Goal: Task Accomplishment & Management: Use online tool/utility

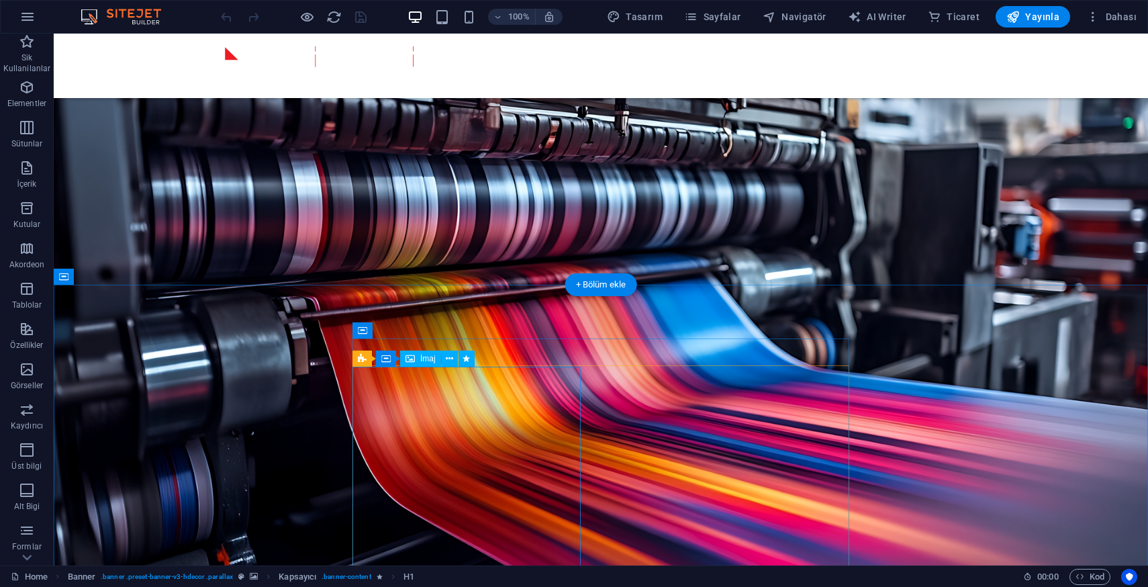
scroll to position [1004, 0]
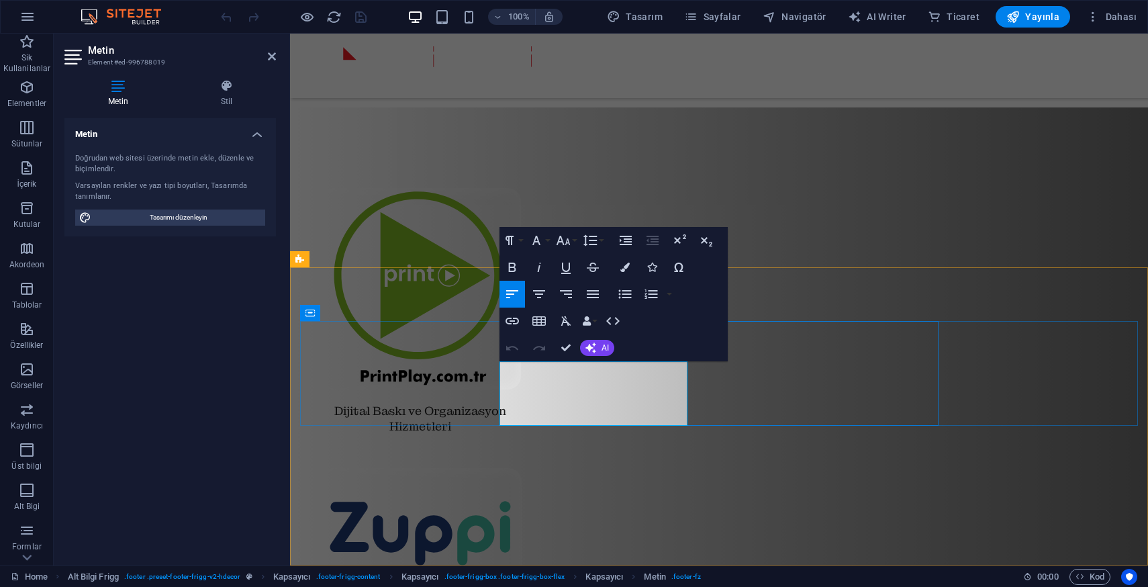
click at [591, 320] on icon "button" at bounding box center [586, 320] width 9 height 9
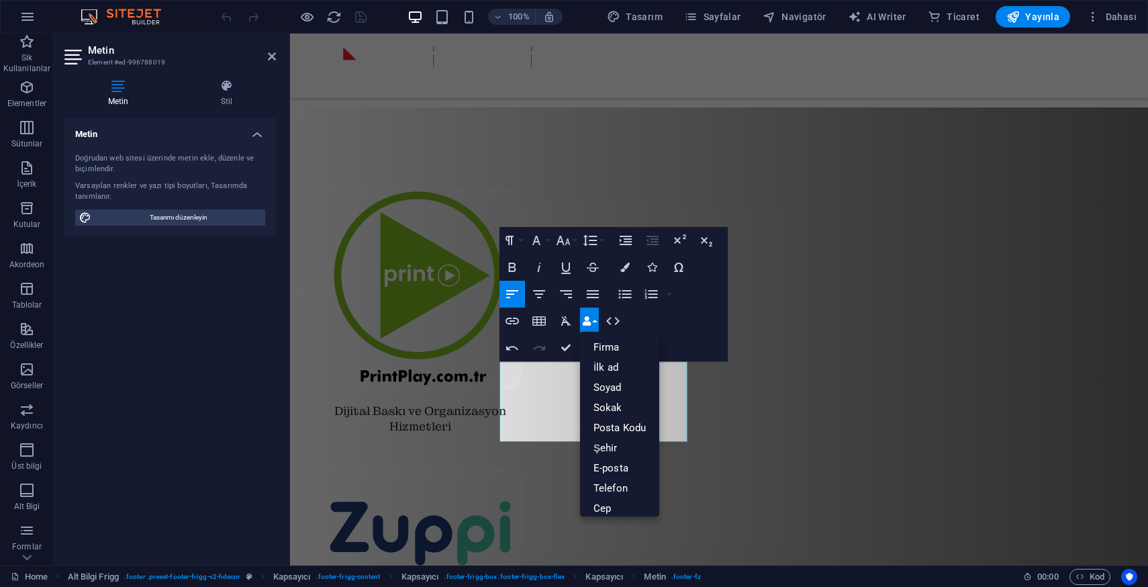
click at [591, 318] on button "Data Bindings" at bounding box center [589, 320] width 19 height 27
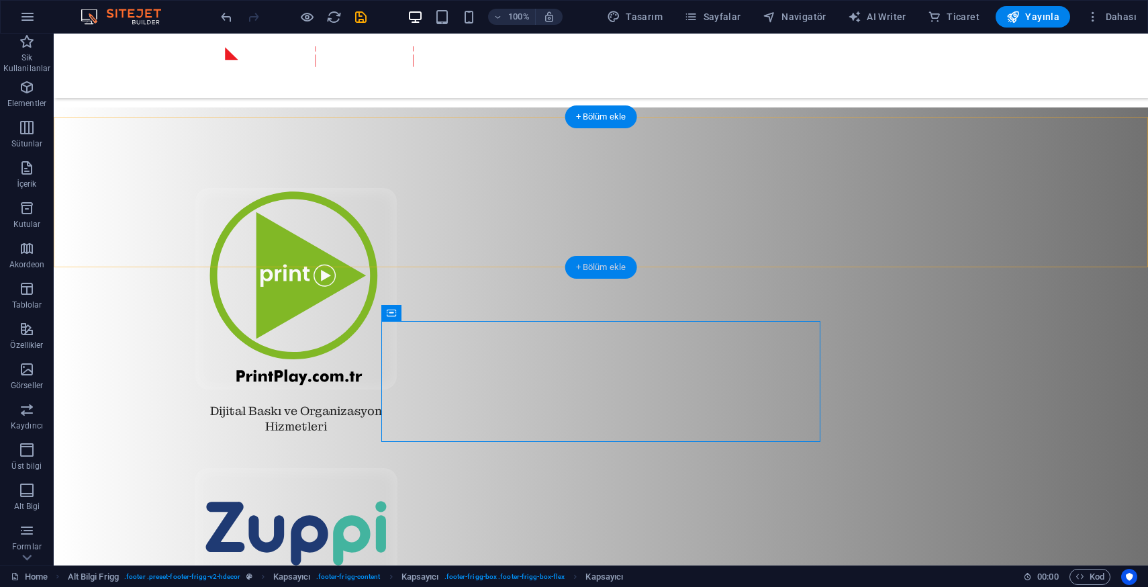
click at [606, 269] on div "+ Bölüm ekle" at bounding box center [601, 267] width 72 height 23
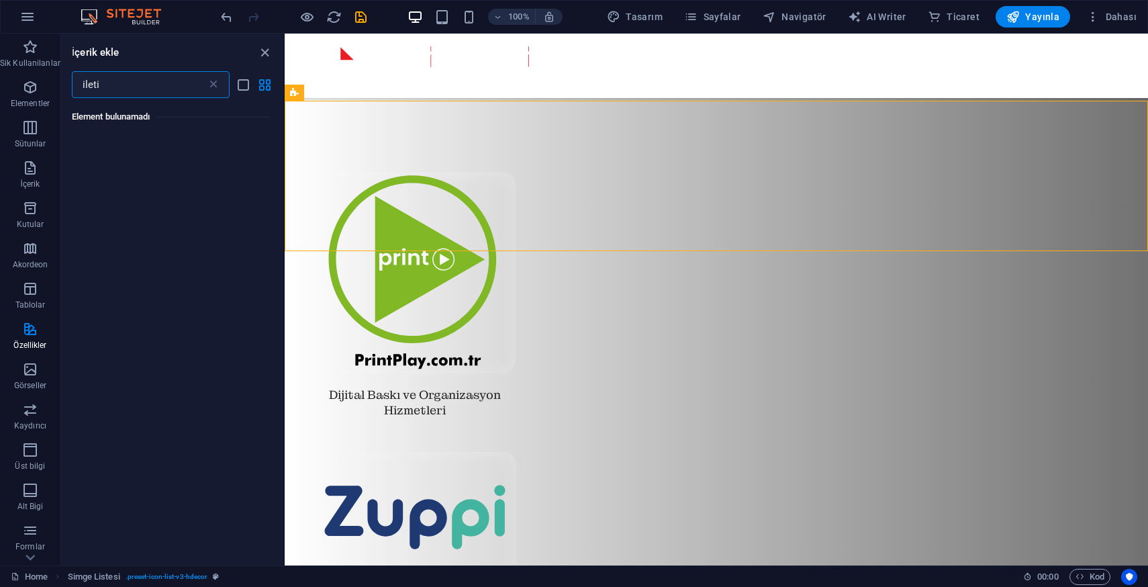
scroll to position [0, 0]
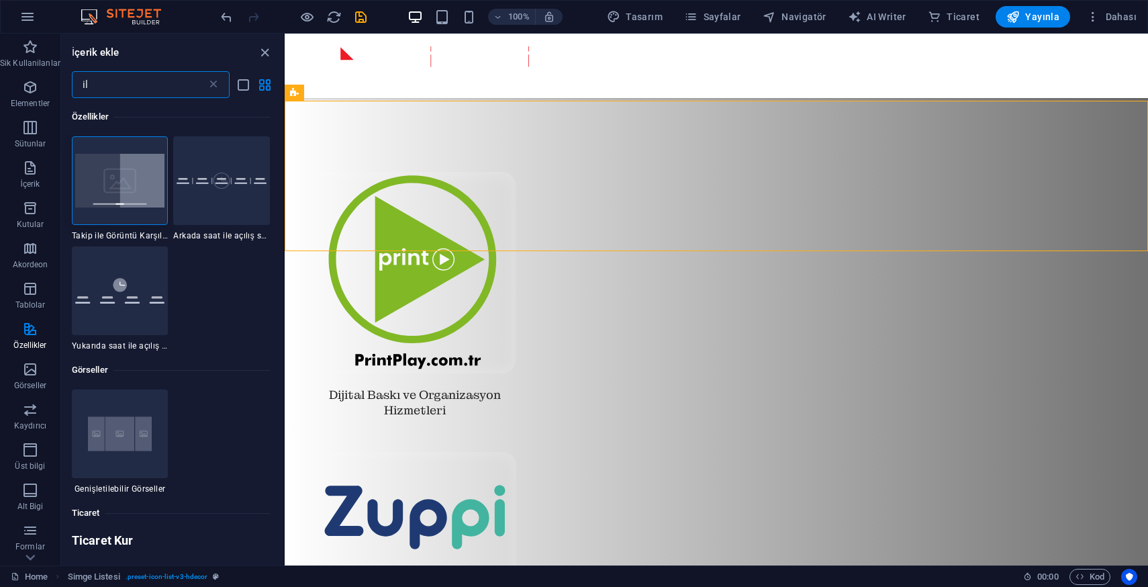
type input "i"
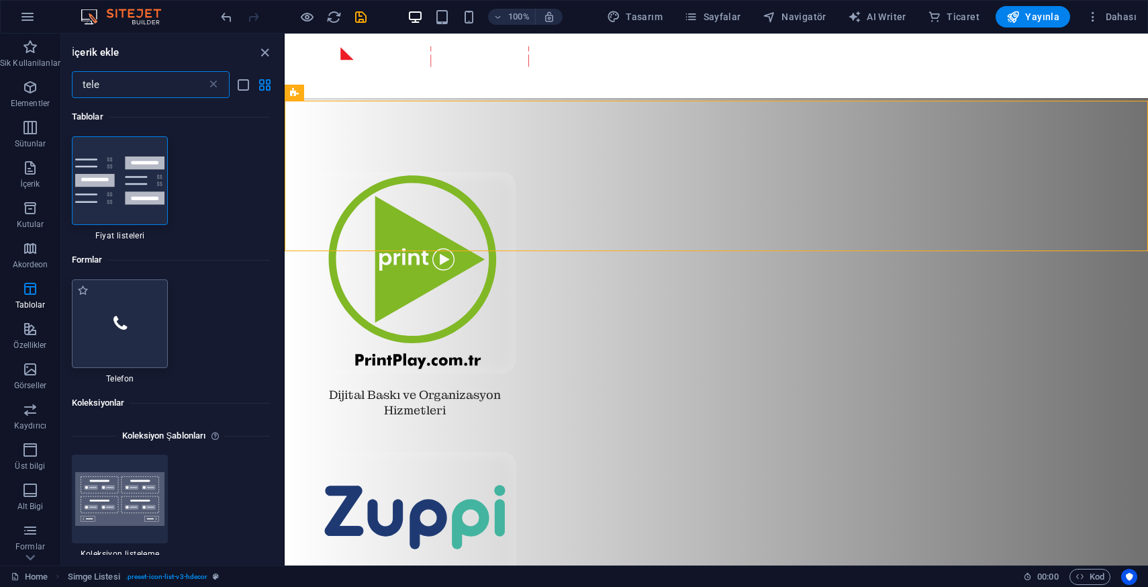
type input "tele"
click at [107, 325] on div at bounding box center [120, 323] width 97 height 89
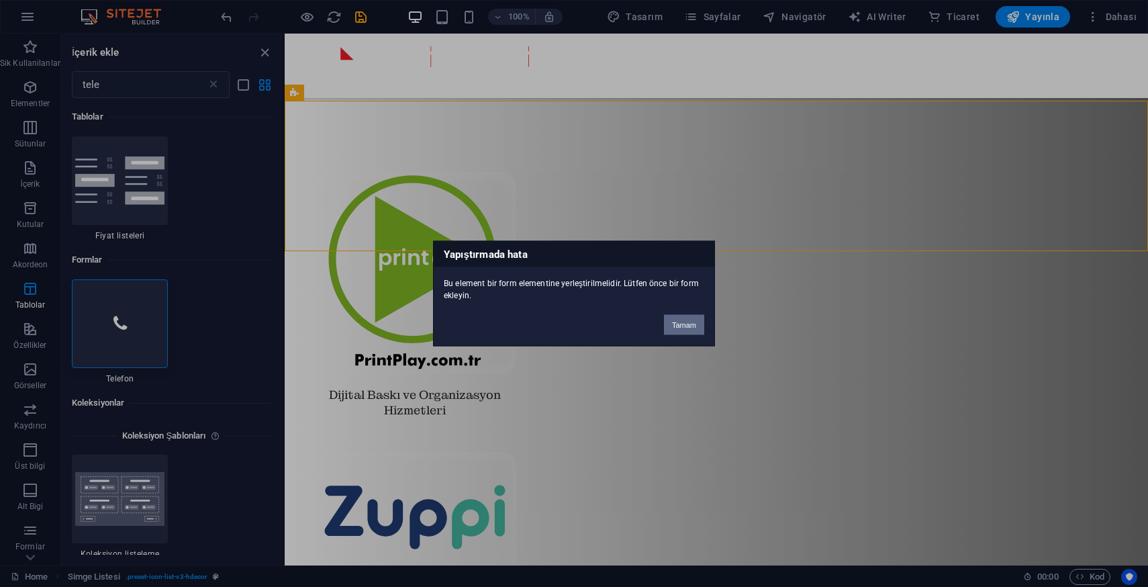
click at [683, 326] on button "Tamam" at bounding box center [684, 325] width 40 height 20
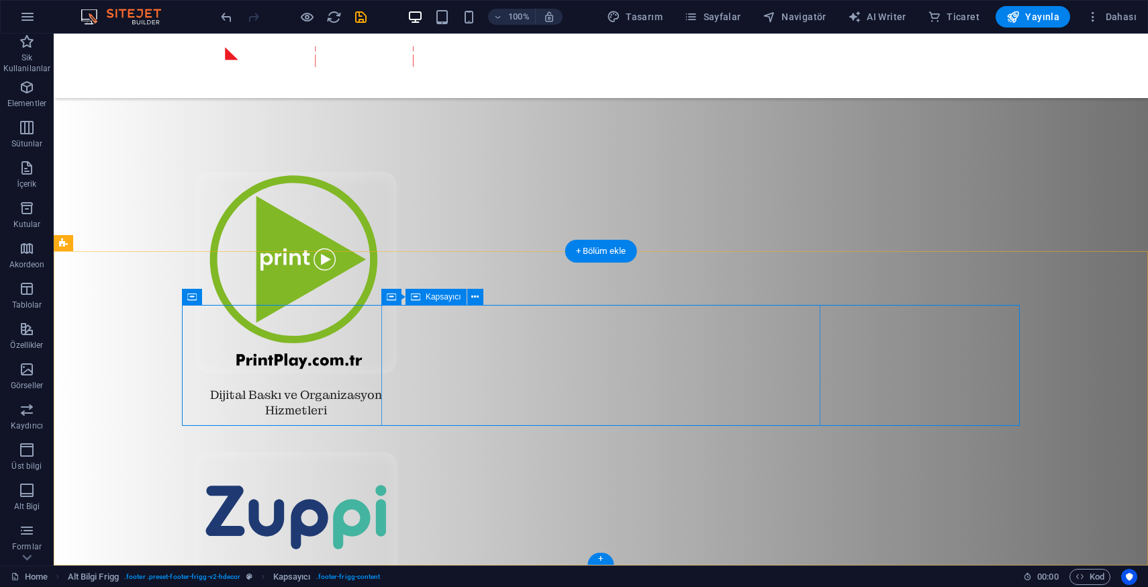
select select "px"
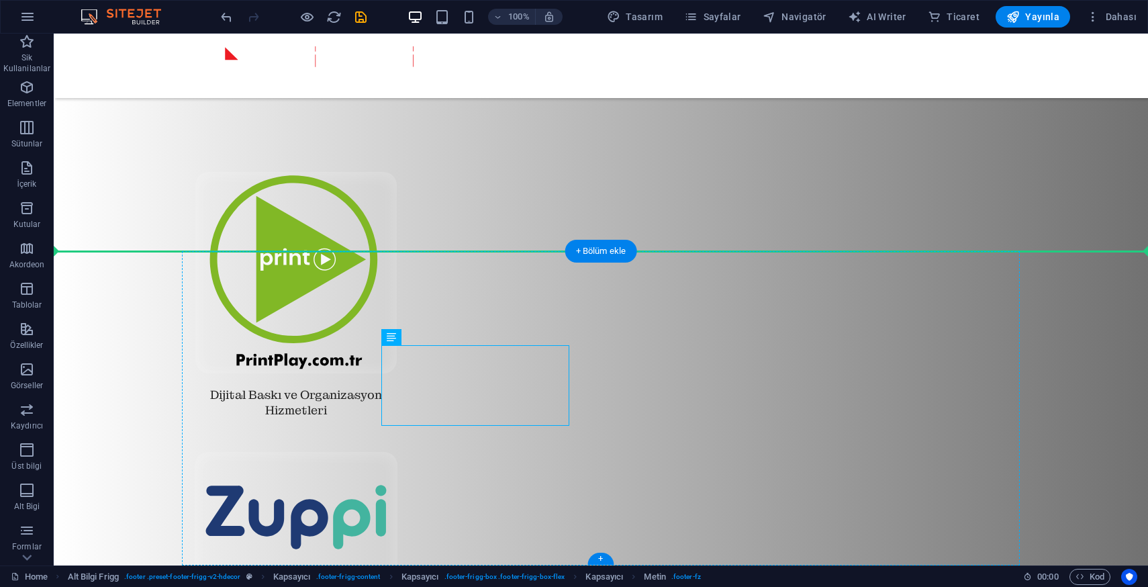
drag, startPoint x: 309, startPoint y: 391, endPoint x: 318, endPoint y: 383, distance: 12.3
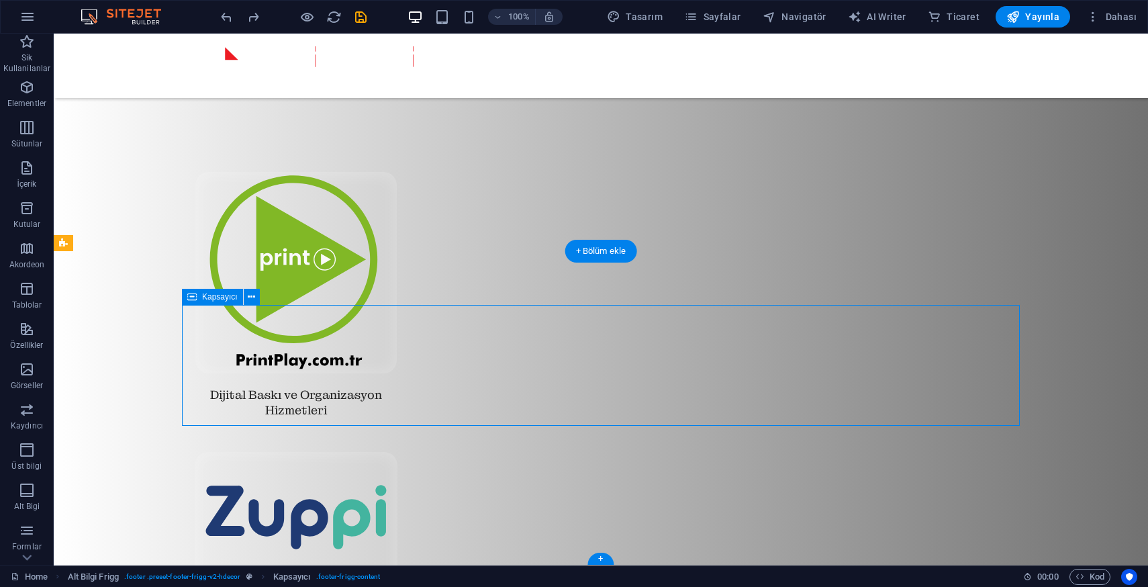
click at [31, 176] on span "İçerik" at bounding box center [27, 176] width 54 height 32
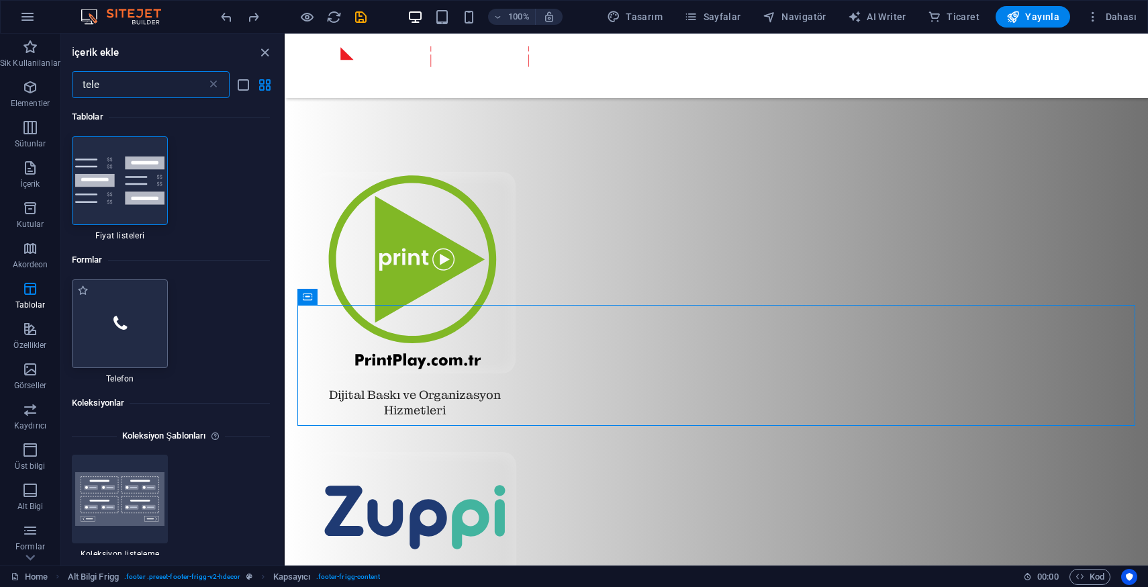
type input "tele"
click at [108, 311] on div at bounding box center [120, 323] width 97 height 89
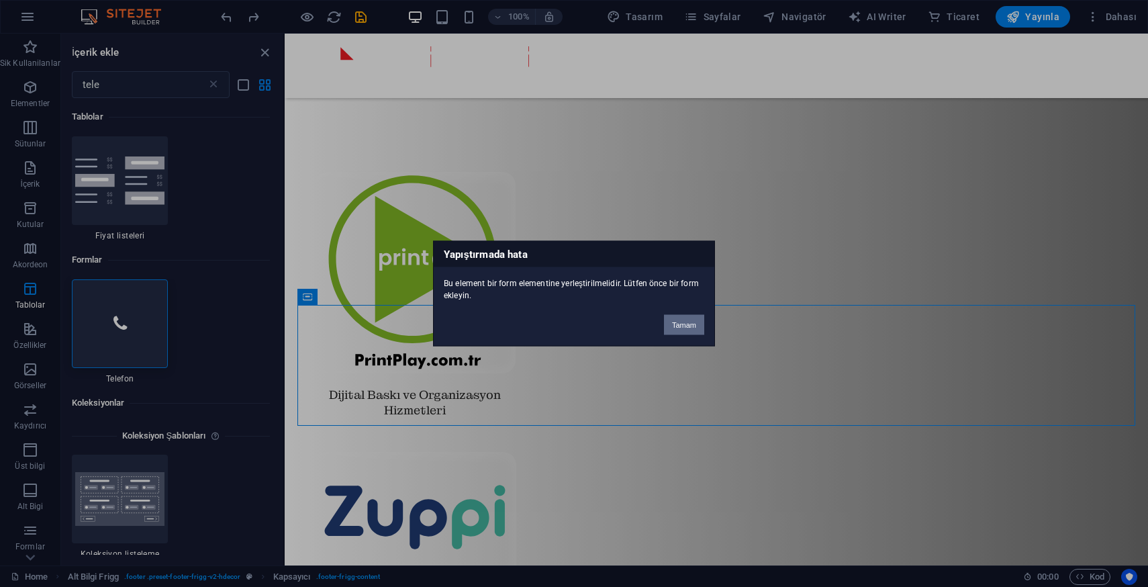
click at [688, 324] on button "Tamam" at bounding box center [684, 325] width 40 height 20
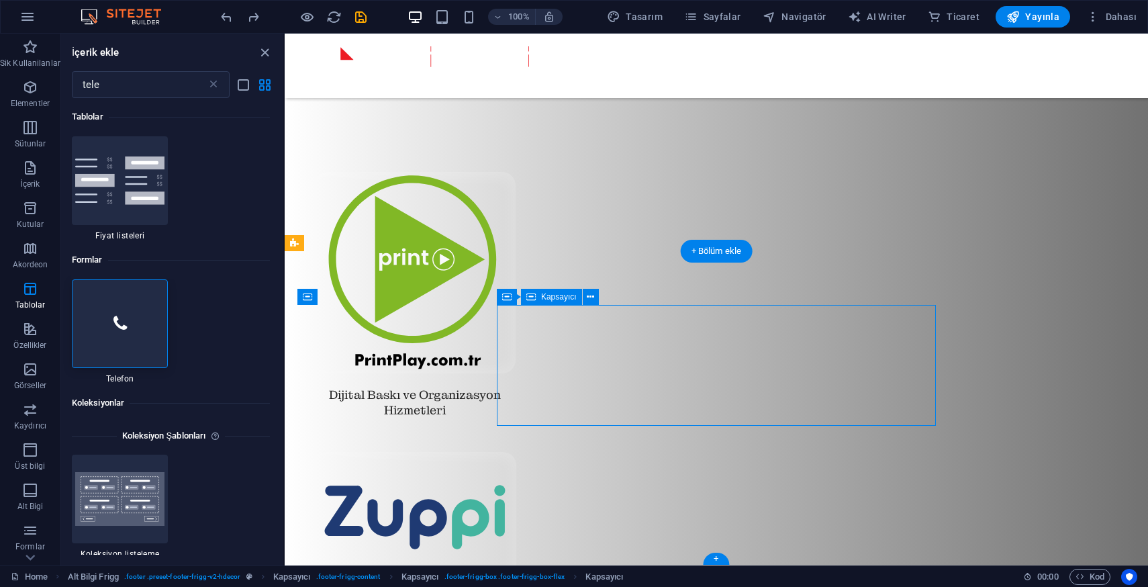
select select "px"
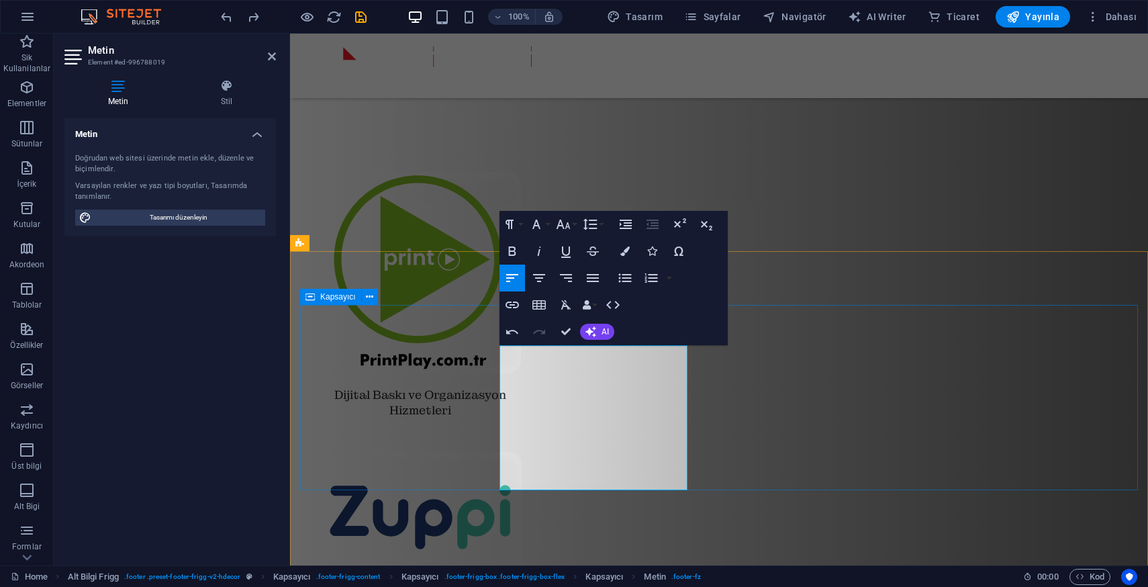
drag, startPoint x: 650, startPoint y: 431, endPoint x: 485, endPoint y: 431, distance: 164.5
click at [611, 302] on icon "button" at bounding box center [613, 305] width 16 height 16
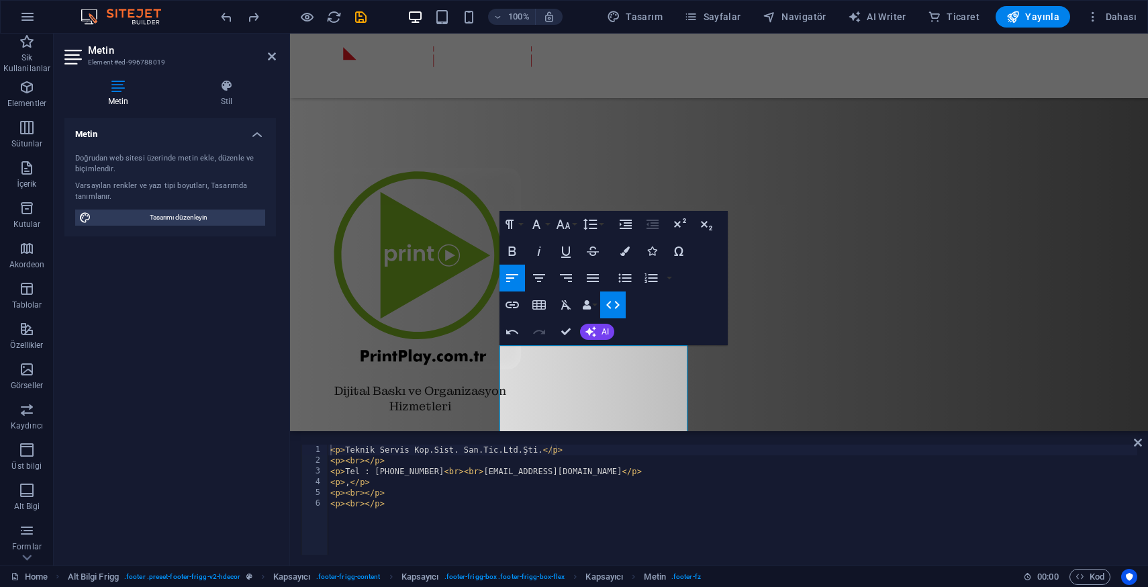
click at [614, 303] on icon "button" at bounding box center [613, 305] width 16 height 16
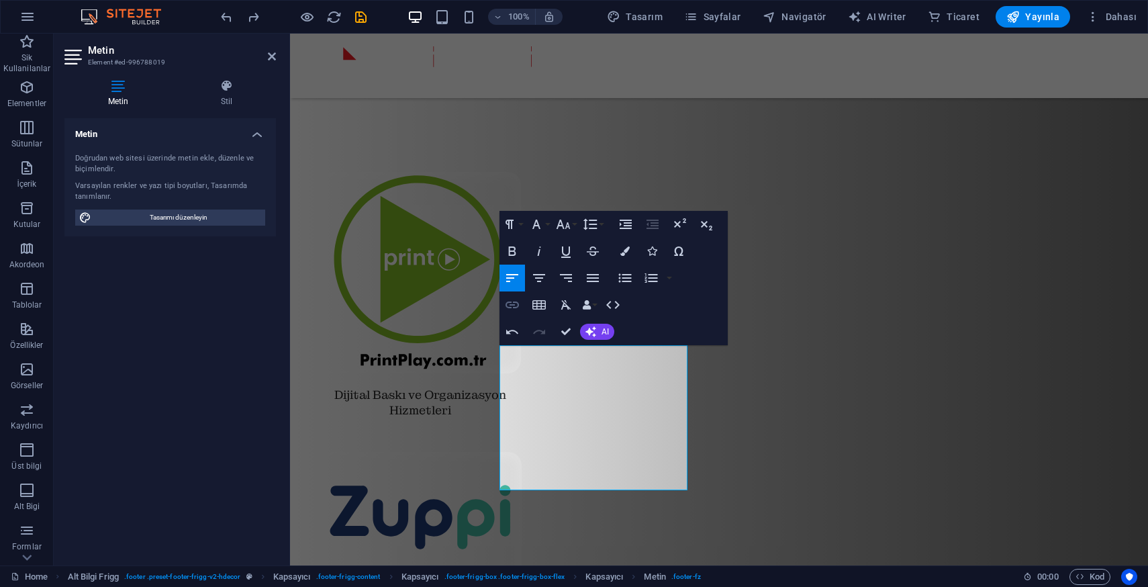
click at [514, 299] on icon "button" at bounding box center [512, 305] width 16 height 16
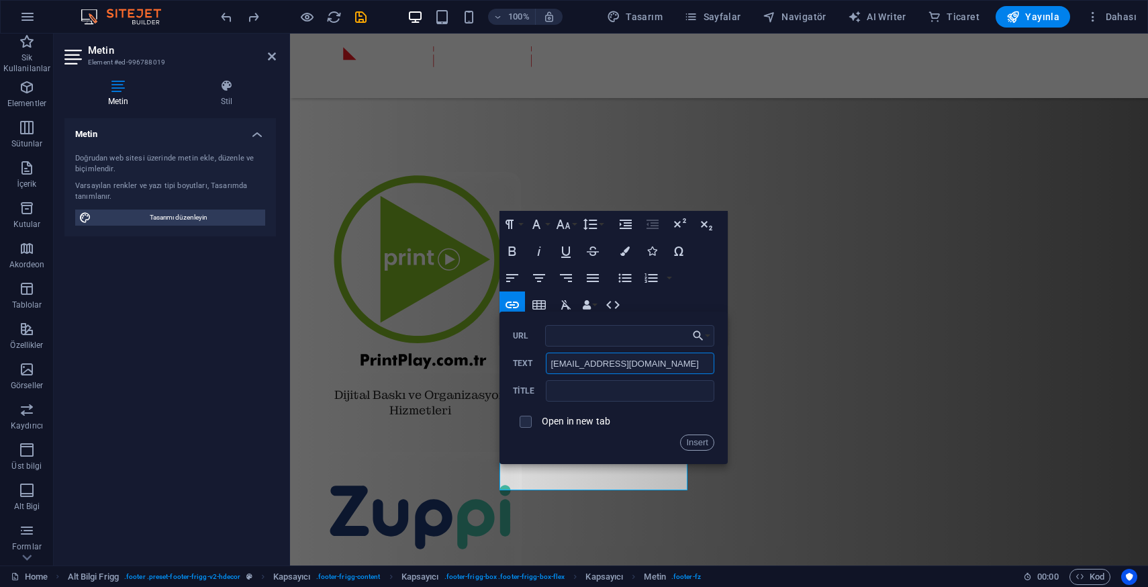
drag, startPoint x: 677, startPoint y: 367, endPoint x: 500, endPoint y: 363, distance: 176.6
click at [500, 363] on div "Back Choose Link Home Contact Privacy Legal Notice Dosya seç... URL [EMAIL_ADDR…" at bounding box center [614, 388] width 228 height 152
click at [569, 334] on input "URL" at bounding box center [629, 335] width 169 height 21
drag, startPoint x: 967, startPoint y: 404, endPoint x: 487, endPoint y: 348, distance: 482.6
drag, startPoint x: 961, startPoint y: 397, endPoint x: 481, endPoint y: 357, distance: 481.1
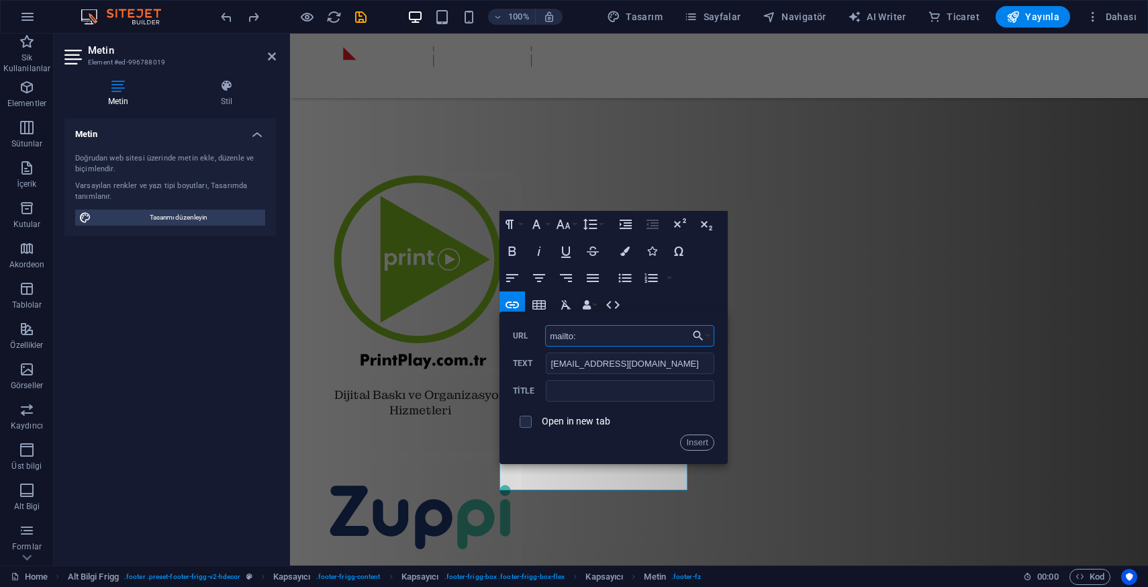
click at [610, 338] on input "mailto:" at bounding box center [629, 335] width 169 height 21
paste input "[EMAIL_ADDRESS][DOMAIN_NAME]"
type input "mailto:[EMAIL_ADDRESS][DOMAIN_NAME]"
click at [696, 446] on button "Insert" at bounding box center [697, 442] width 34 height 16
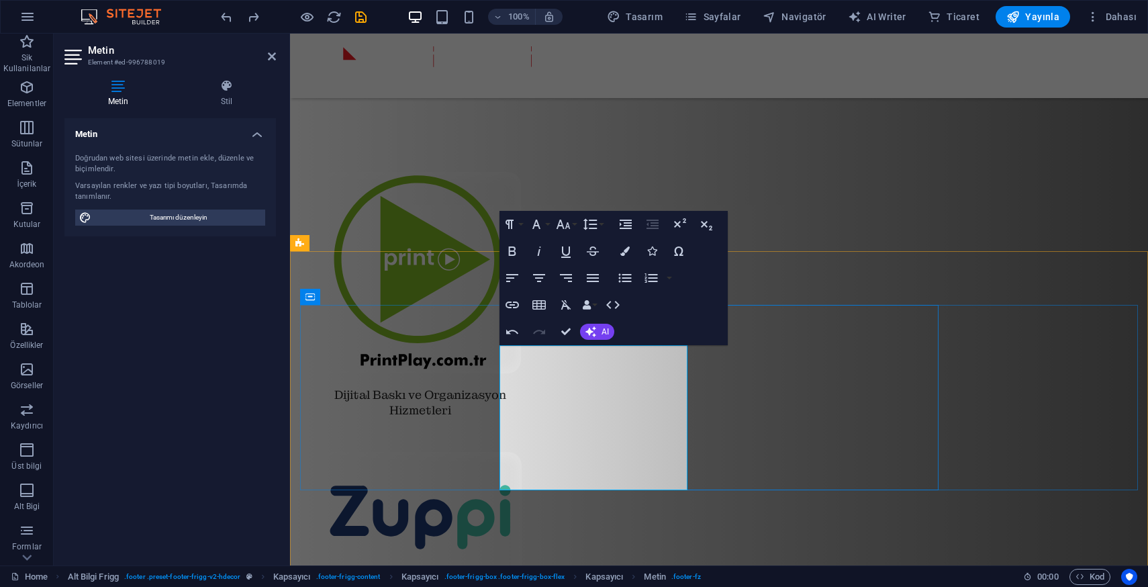
click at [1029, 13] on span "Yayınla" at bounding box center [1032, 16] width 53 height 13
